Goal: Information Seeking & Learning: Learn about a topic

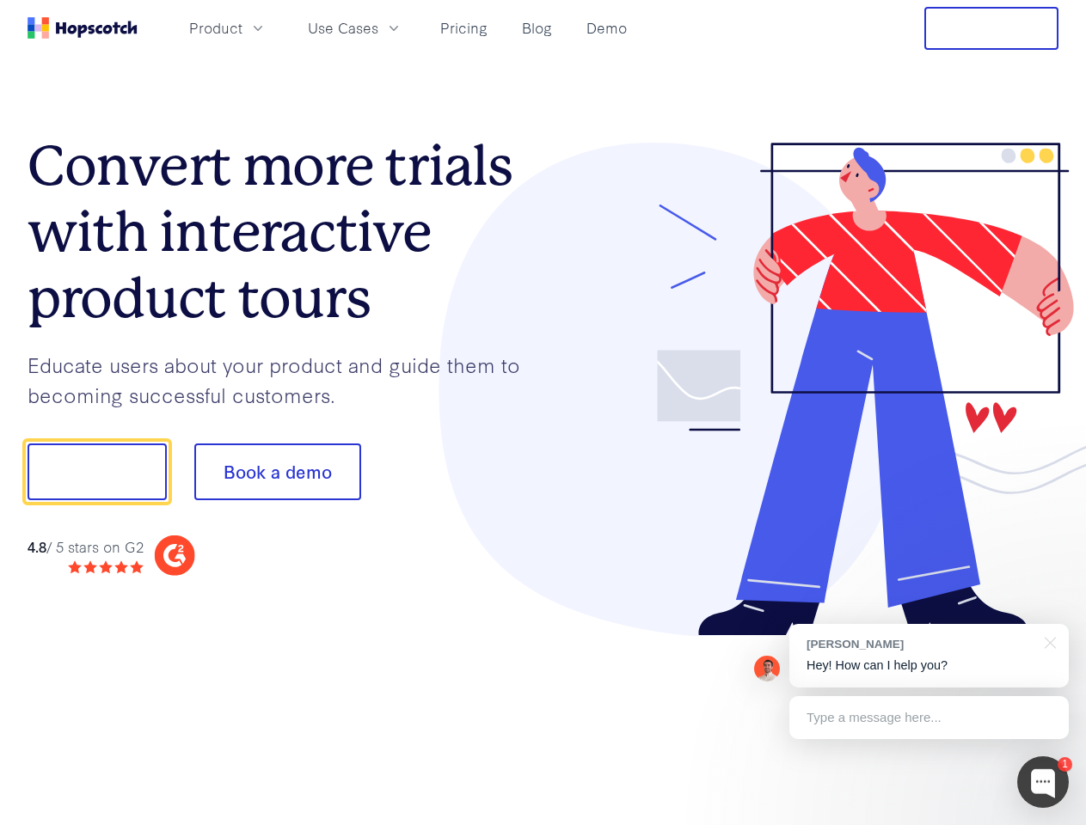
click at [543, 413] on div at bounding box center [801, 390] width 516 height 494
click at [242, 28] on span "Product" at bounding box center [215, 27] width 53 height 21
click at [378, 28] on span "Use Cases" at bounding box center [343, 27] width 70 height 21
click at [991, 28] on button "Free Trial" at bounding box center [991, 28] width 134 height 43
click at [96, 472] on button "Show me!" at bounding box center [97, 472] width 139 height 57
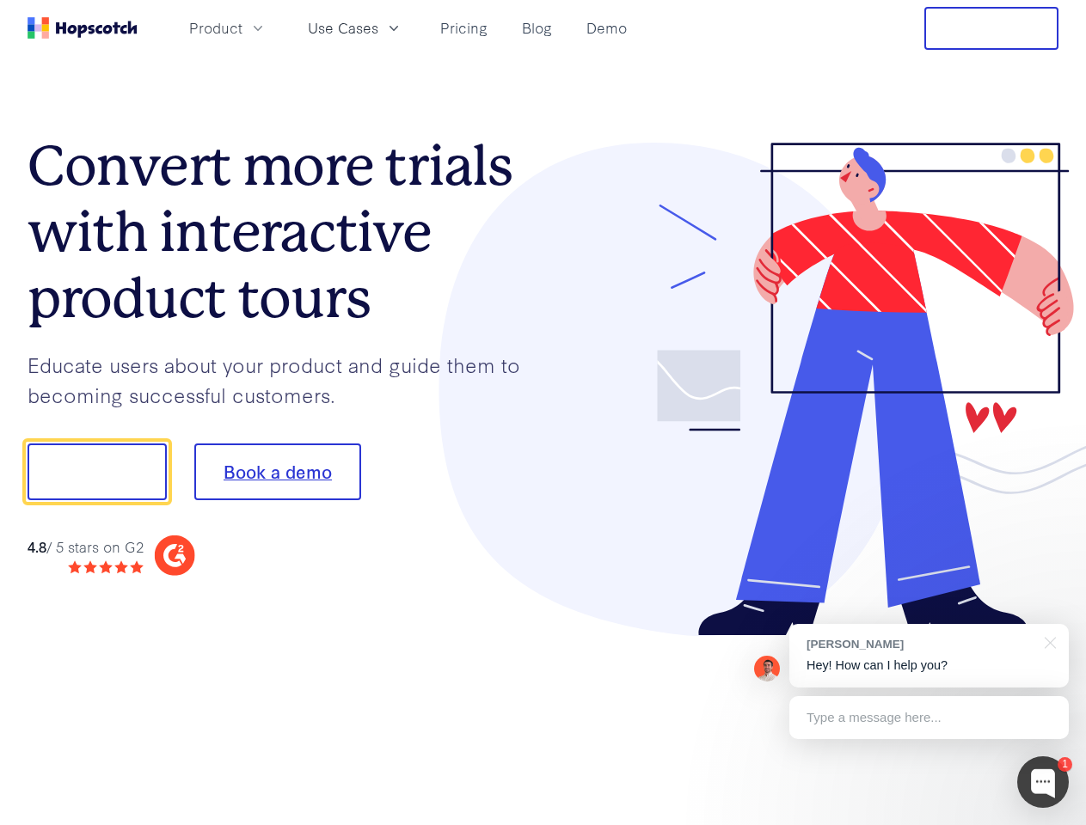
click at [277, 472] on button "Book a demo" at bounding box center [277, 472] width 167 height 57
click at [1043, 782] on div at bounding box center [1043, 783] width 52 height 52
click at [928, 656] on div "[PERSON_NAME] Hey! How can I help you?" at bounding box center [928, 656] width 279 height 64
click at [1047, 641] on div at bounding box center [907, 469] width 322 height 573
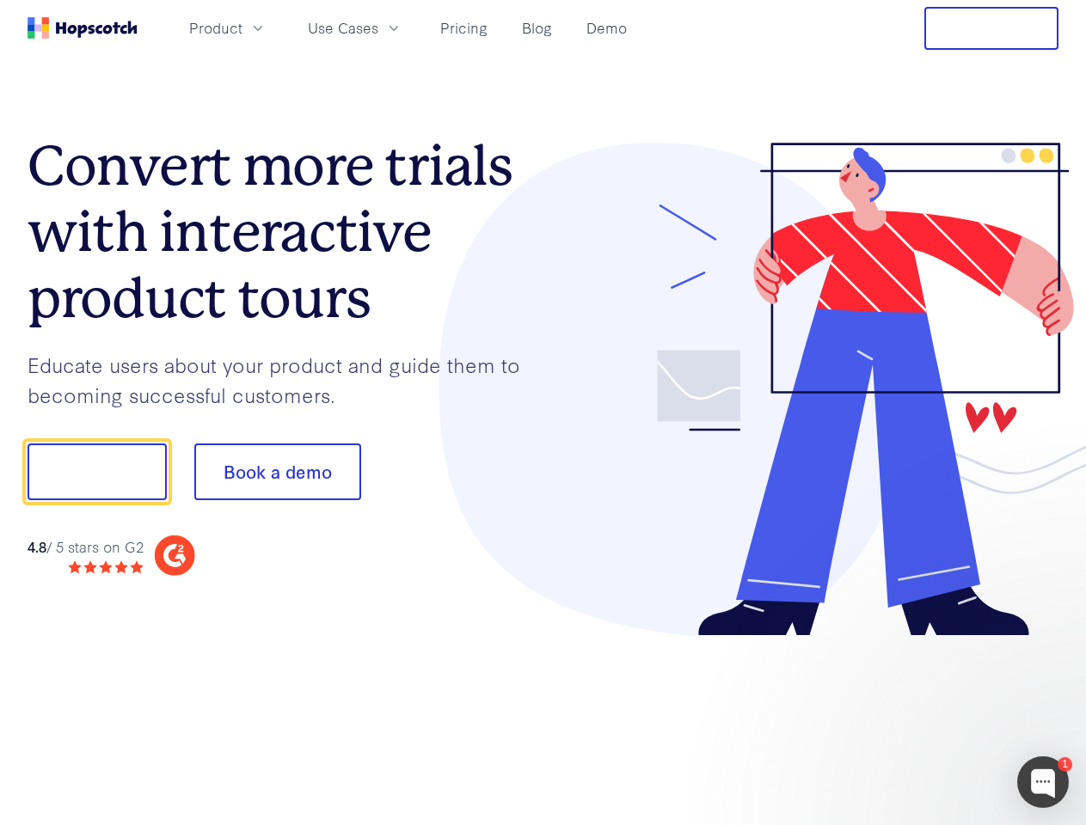
click at [928, 718] on div at bounding box center [907, 585] width 322 height 343
